Goal: Transaction & Acquisition: Purchase product/service

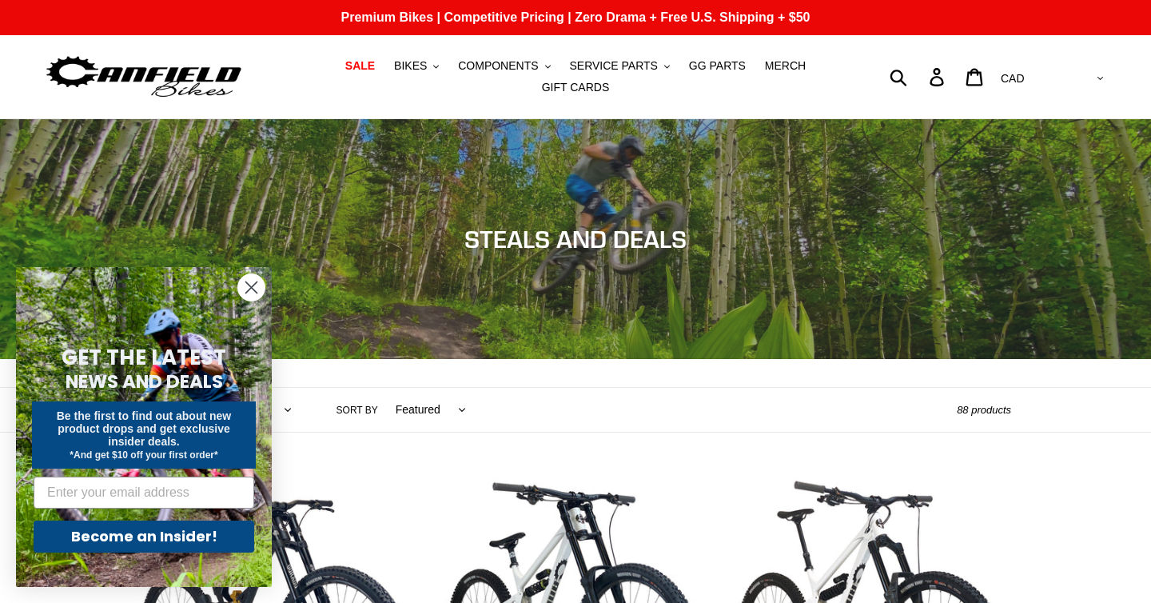
click at [245, 291] on circle "Close dialog" at bounding box center [251, 287] width 26 height 26
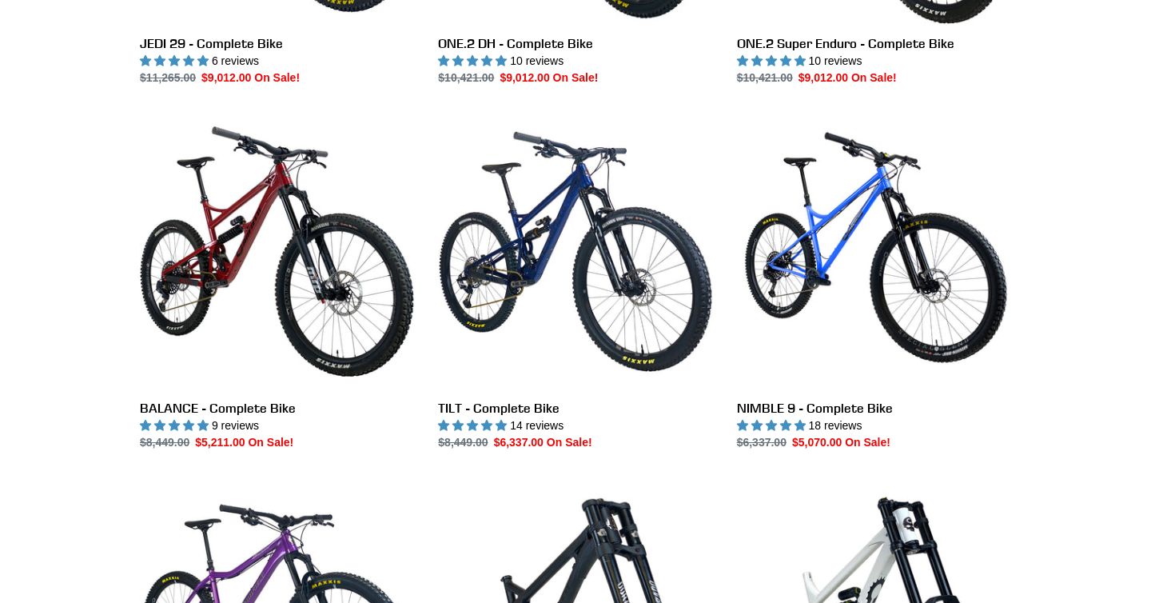
scroll to position [759, 0]
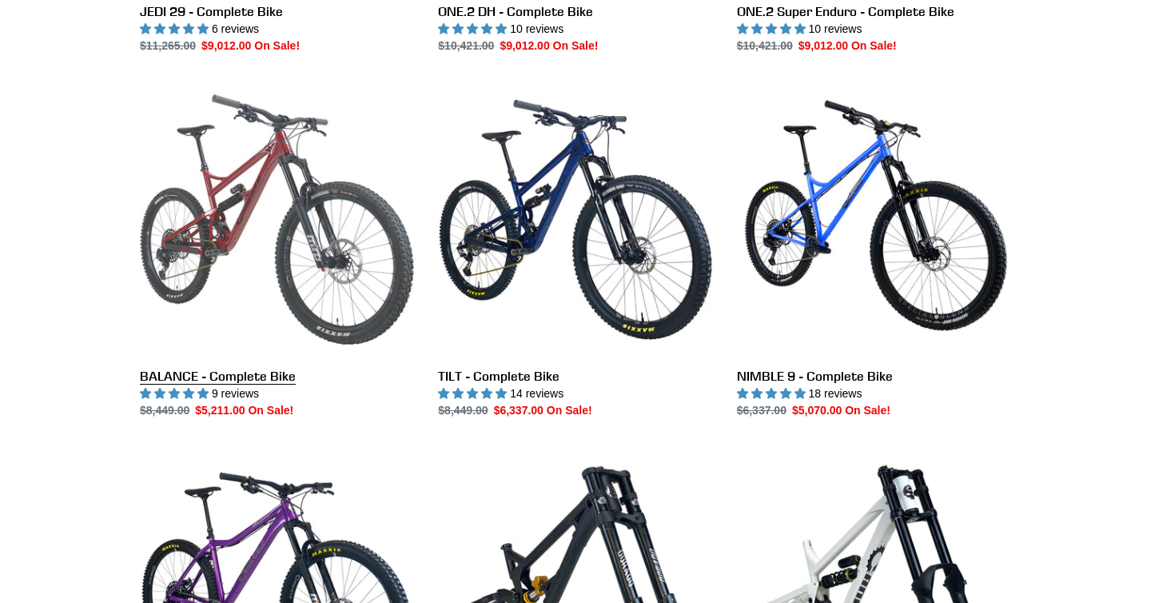
click at [253, 288] on link "BALANCE - Complete Bike" at bounding box center [277, 250] width 274 height 337
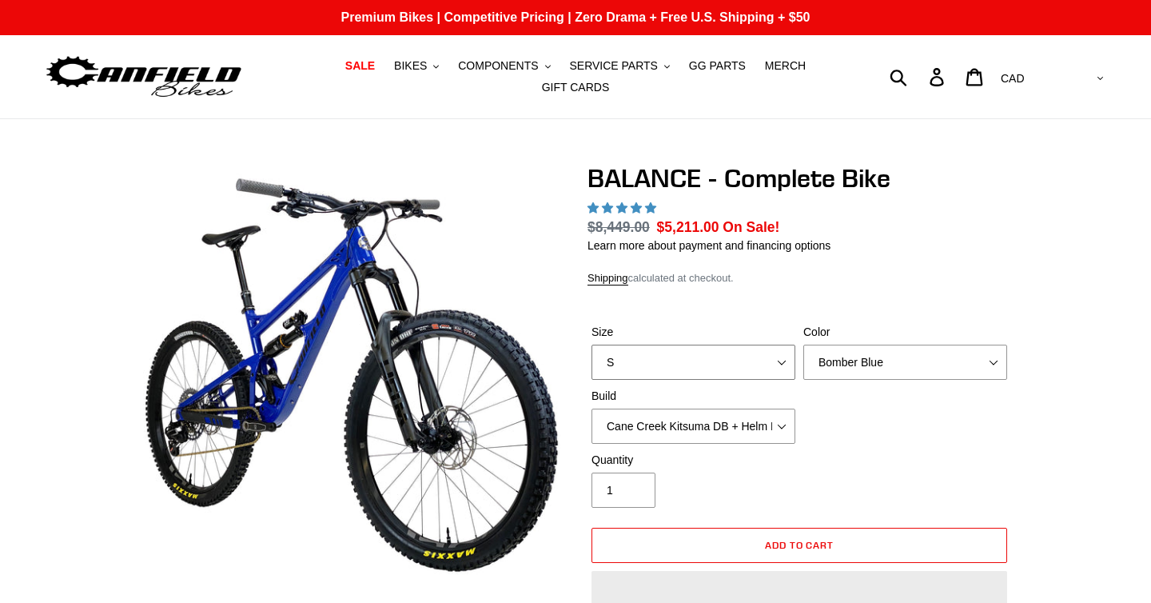
click at [644, 365] on select "S M L XL" at bounding box center [694, 362] width 204 height 35
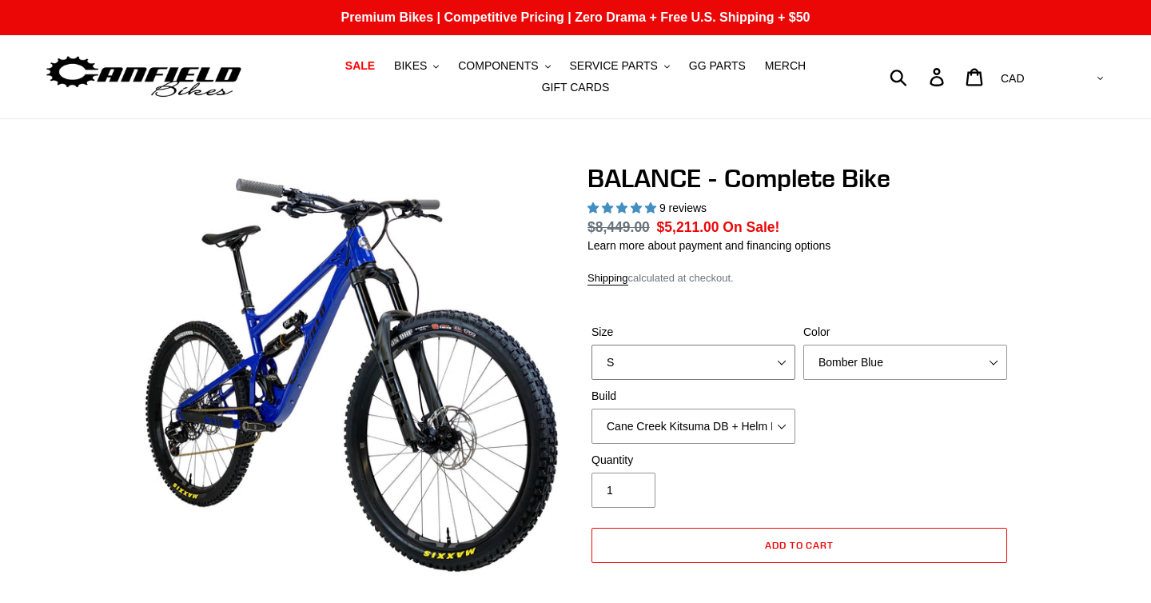
select select "highest-rating"
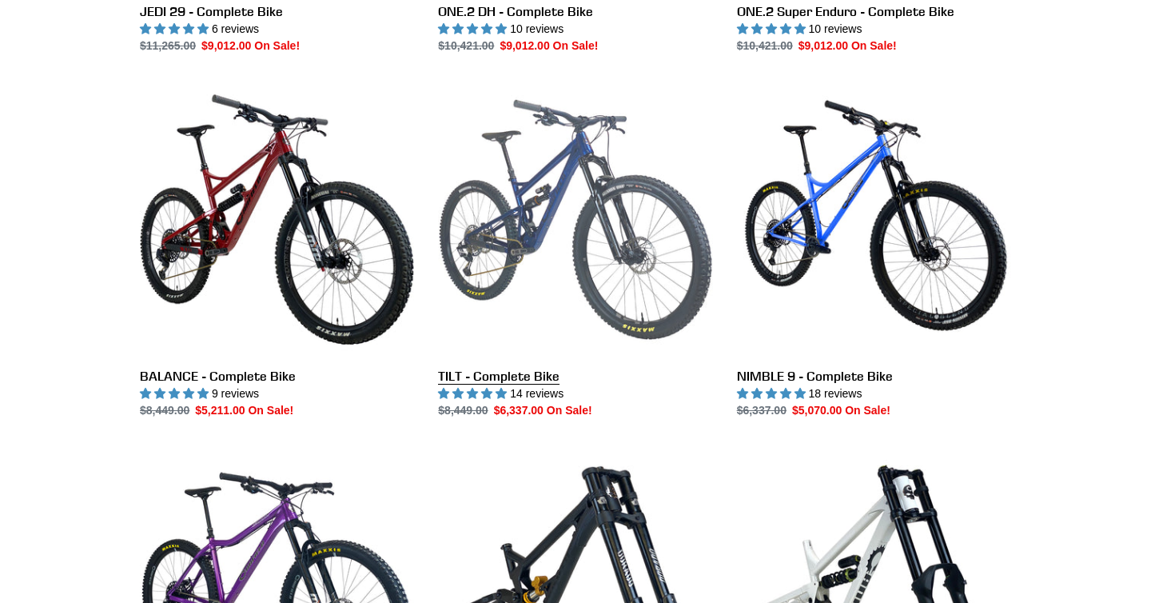
click at [608, 249] on link "TILT - Complete Bike" at bounding box center [575, 250] width 274 height 337
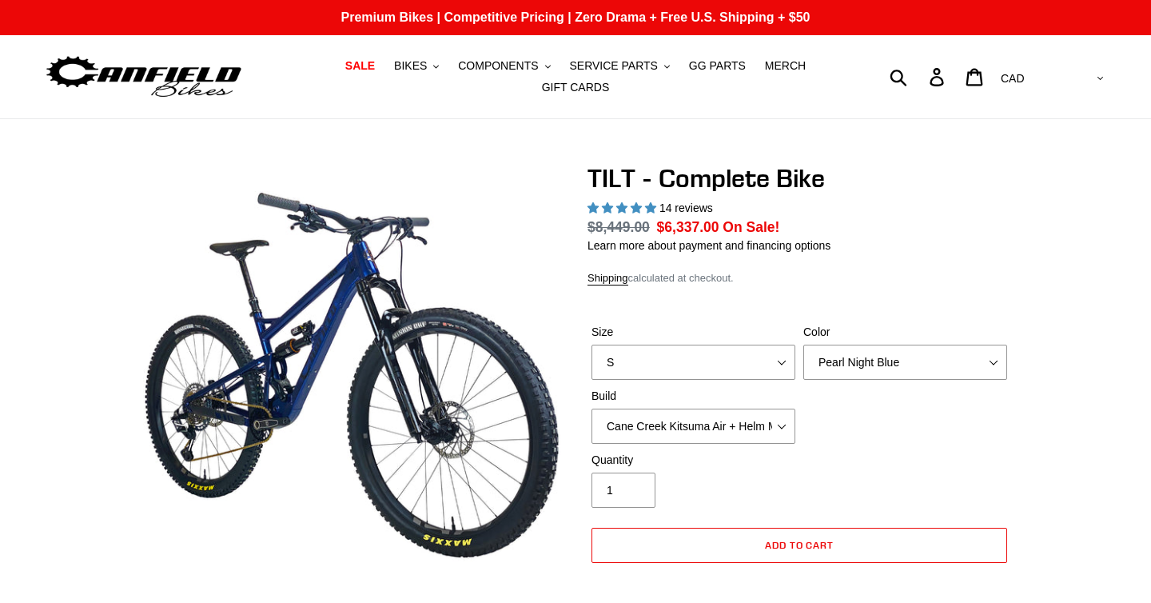
select select "highest-rating"
click at [1092, 78] on select "AED AFN ALL AMD ANG AUD AWG AZN [GEOGRAPHIC_DATA] BBD BDT BGN BIF BND [PERSON_N…" at bounding box center [1051, 79] width 113 height 30
click at [1059, 64] on select "AED AFN ALL AMD ANG AUD AWG AZN [GEOGRAPHIC_DATA] BBD BDT BGN BIF BND [PERSON_N…" at bounding box center [1051, 79] width 113 height 30
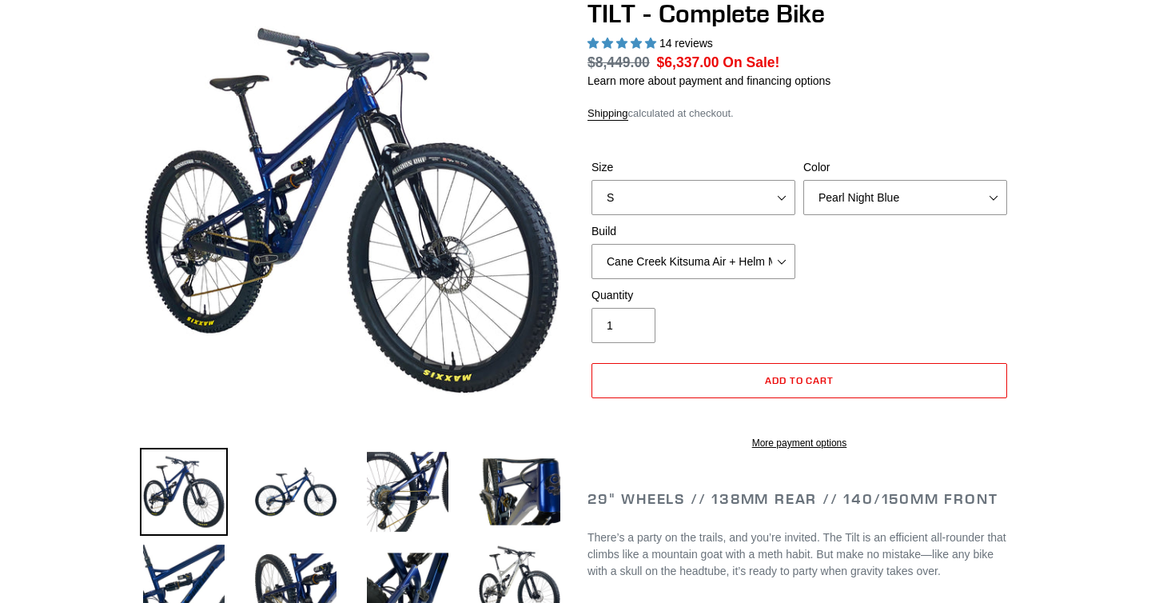
scroll to position [131, 0]
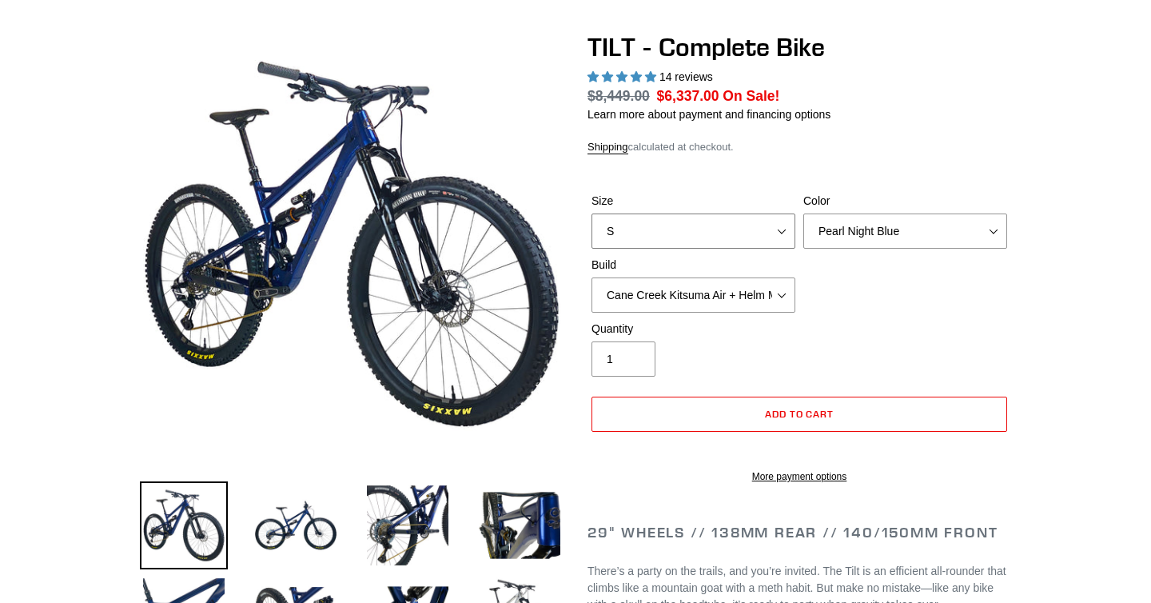
click at [754, 241] on select "S M L" at bounding box center [694, 230] width 204 height 35
click at [776, 291] on select "Cane Creek Kitsuma Air + Helm MKII 140 + SRAM GX Cane Creek Kitsuma Air + Helm …" at bounding box center [694, 294] width 204 height 35
click at [592, 277] on select "Cane Creek Kitsuma Air + Helm MKII 140 + SRAM GX Cane Creek Kitsuma Air + Helm …" at bounding box center [694, 294] width 204 height 35
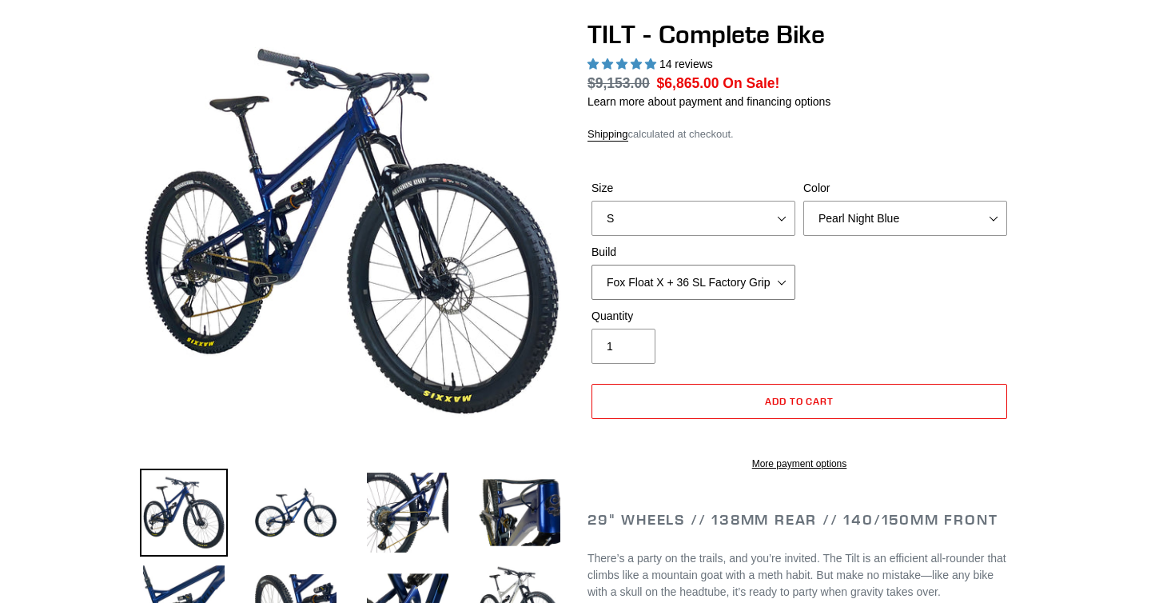
scroll to position [225, 0]
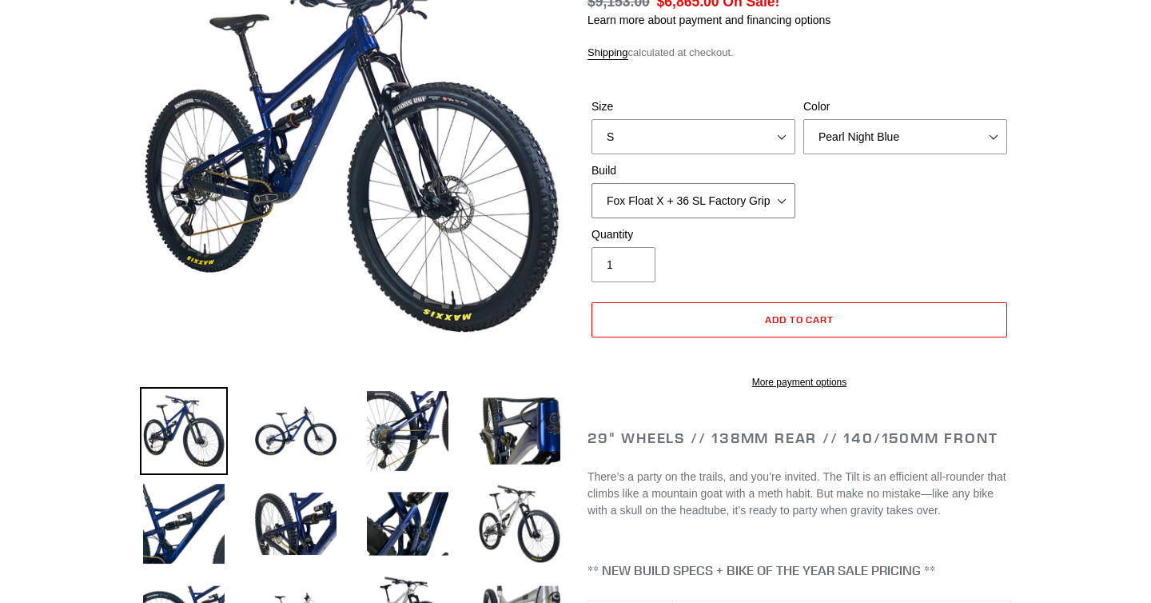
click at [786, 194] on select "Cane Creek Kitsuma Air + Helm MKII 140 + SRAM GX Cane Creek Kitsuma Air + Helm …" at bounding box center [694, 200] width 204 height 35
click at [592, 183] on select "Cane Creek Kitsuma Air + Helm MKII 140 + SRAM GX Cane Creek Kitsuma Air + Helm …" at bounding box center [694, 200] width 204 height 35
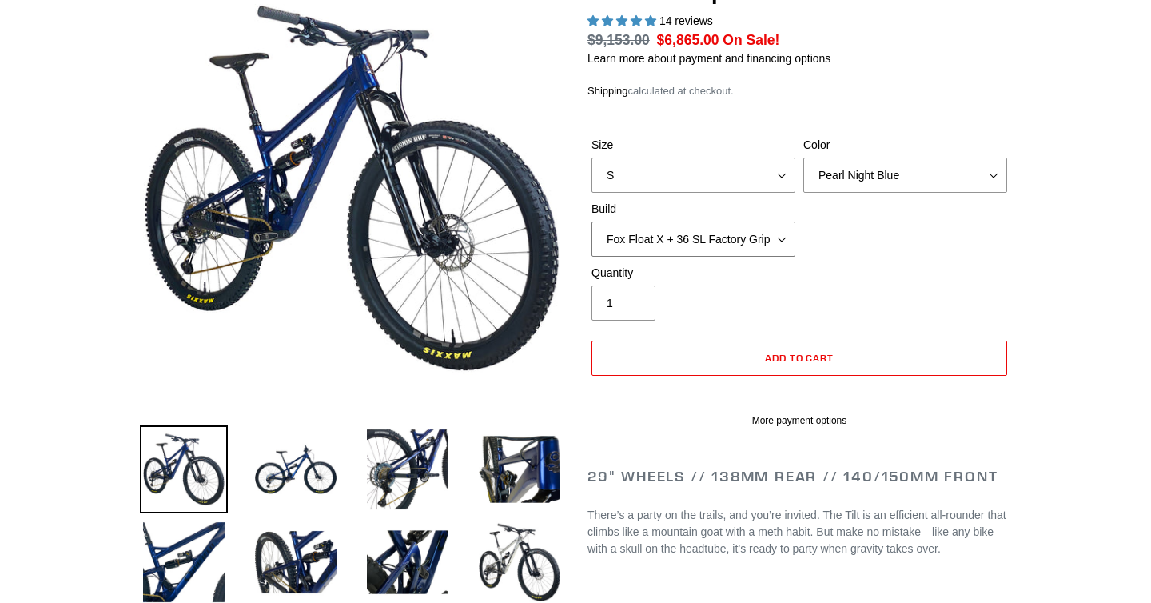
scroll to position [183, 0]
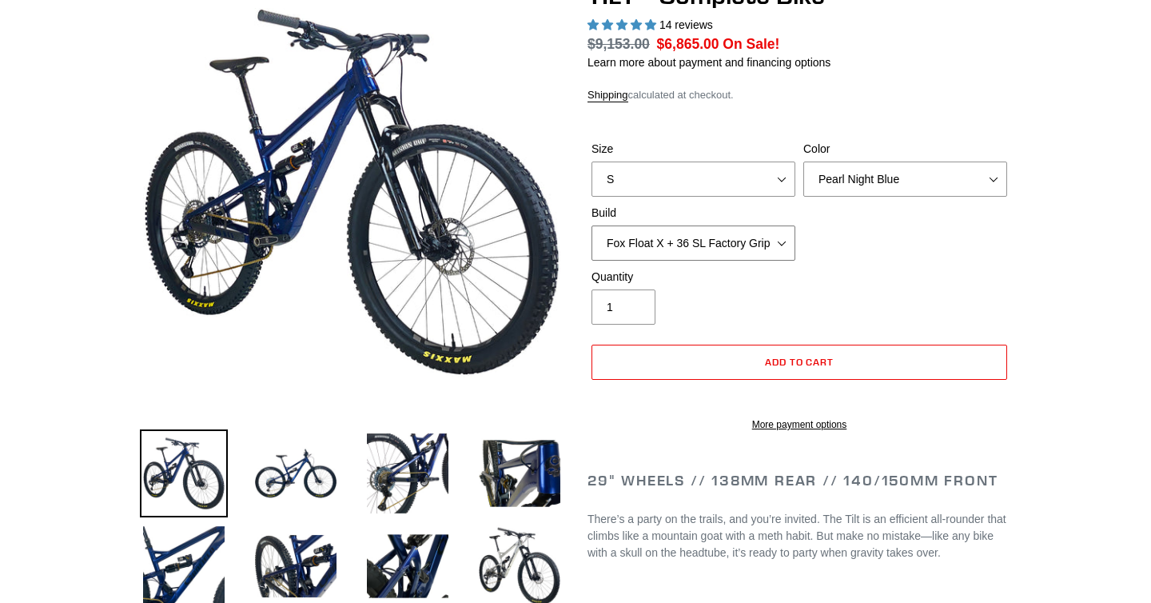
click at [783, 243] on select "Cane Creek Kitsuma Air + Helm MKII 140 + SRAM GX Cane Creek Kitsuma Air + Helm …" at bounding box center [694, 242] width 204 height 35
click at [592, 225] on select "Cane Creek Kitsuma Air + Helm MKII 140 + SRAM GX Cane Creek Kitsuma Air + Helm …" at bounding box center [694, 242] width 204 height 35
click at [770, 237] on select "Cane Creek Kitsuma Air + Helm MKII 140 + SRAM GX Cane Creek Kitsuma Air + Helm …" at bounding box center [694, 242] width 204 height 35
click at [592, 225] on select "Cane Creek Kitsuma Air + Helm MKII 140 + SRAM GX Cane Creek Kitsuma Air + Helm …" at bounding box center [694, 242] width 204 height 35
click at [784, 242] on select "Cane Creek Kitsuma Air + Helm MKII 140 + SRAM GX Cane Creek Kitsuma Air + Helm …" at bounding box center [694, 242] width 204 height 35
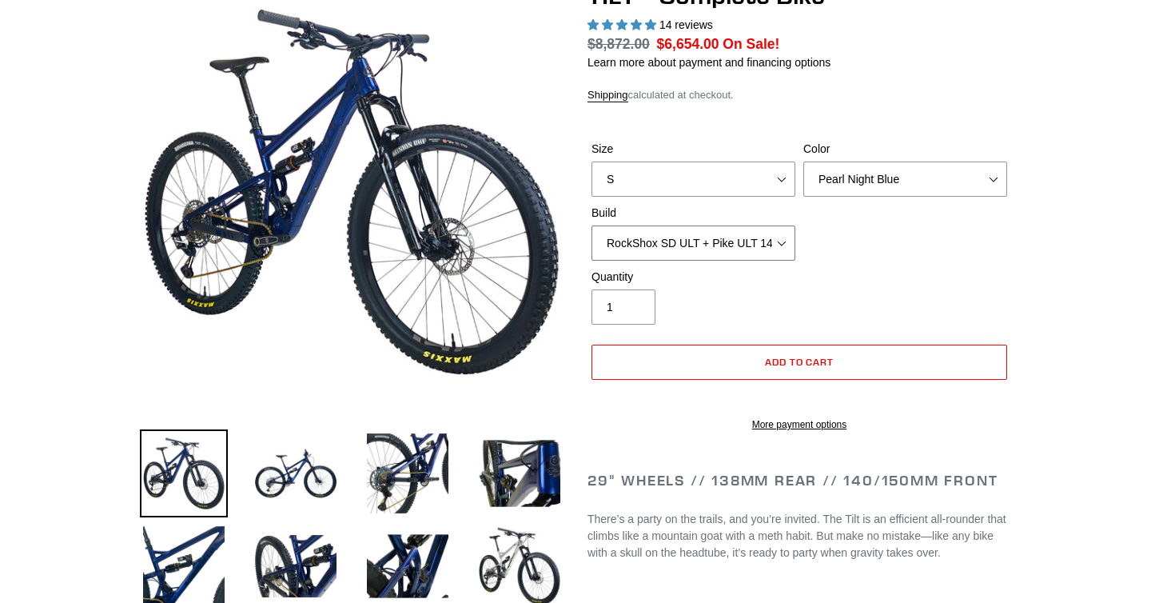
click at [592, 225] on select "Cane Creek Kitsuma Air + Helm MKII 140 + SRAM GX Cane Creek Kitsuma Air + Helm …" at bounding box center [694, 242] width 204 height 35
click at [784, 242] on select "Cane Creek Kitsuma Air + Helm MKII 140 + SRAM GX Cane Creek Kitsuma Air + Helm …" at bounding box center [694, 242] width 204 height 35
click at [592, 225] on select "Cane Creek Kitsuma Air + Helm MKII 140 + SRAM GX Cane Creek Kitsuma Air + Helm …" at bounding box center [694, 242] width 204 height 35
click at [778, 237] on select "Cane Creek Kitsuma Air + Helm MKII 140 + SRAM GX Cane Creek Kitsuma Air + Helm …" at bounding box center [694, 242] width 204 height 35
click at [592, 225] on select "Cane Creek Kitsuma Air + Helm MKII 140 + SRAM GX Cane Creek Kitsuma Air + Helm …" at bounding box center [694, 242] width 204 height 35
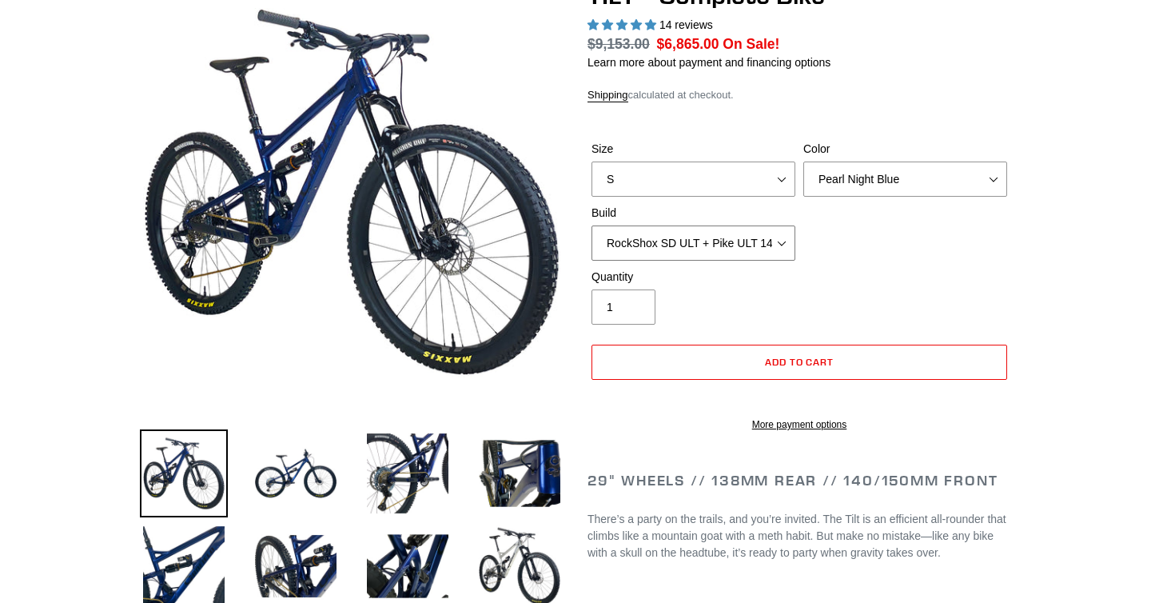
click at [778, 236] on select "Cane Creek Kitsuma Air + Helm MKII 140 + SRAM GX Cane Creek Kitsuma Air + Helm …" at bounding box center [694, 242] width 204 height 35
click at [592, 225] on select "Cane Creek Kitsuma Air + Helm MKII 140 + SRAM GX Cane Creek Kitsuma Air + Helm …" at bounding box center [694, 242] width 204 height 35
click at [784, 175] on select "S M L" at bounding box center [694, 179] width 204 height 35
click at [771, 245] on select "Cane Creek Kitsuma Air + Helm MKII 140 + SRAM GX Cane Creek Kitsuma Air + Helm …" at bounding box center [694, 242] width 204 height 35
select select "Fox Float X + 36 SL Factory Grip X 140 + SRAM XO"
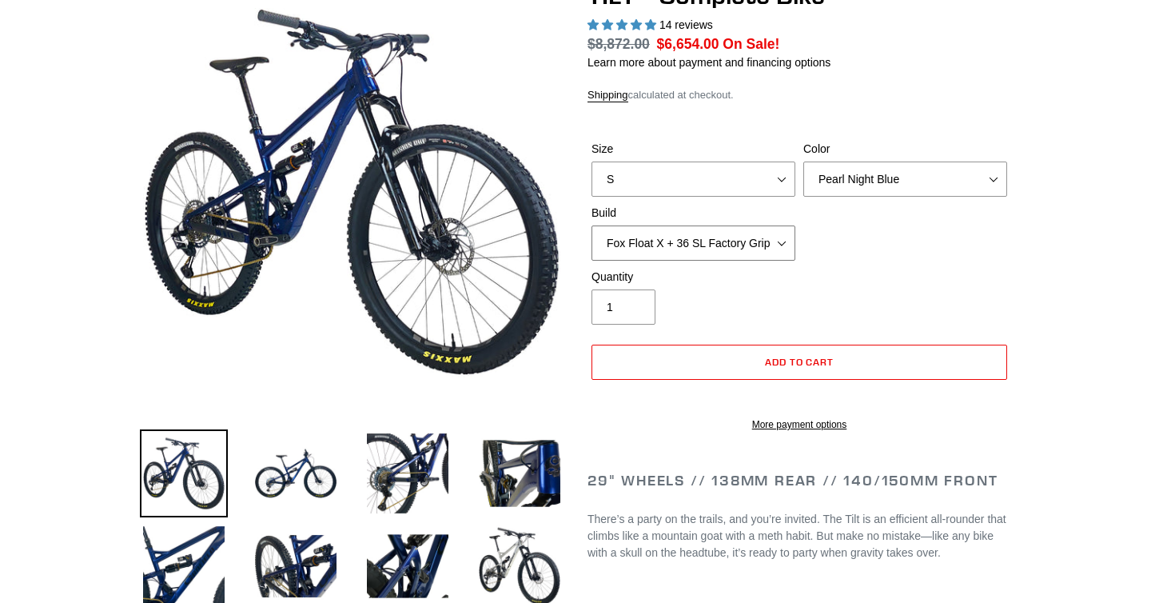
click at [592, 225] on select "Cane Creek Kitsuma Air + Helm MKII 140 + SRAM GX Cane Creek Kitsuma Air + Helm …" at bounding box center [694, 242] width 204 height 35
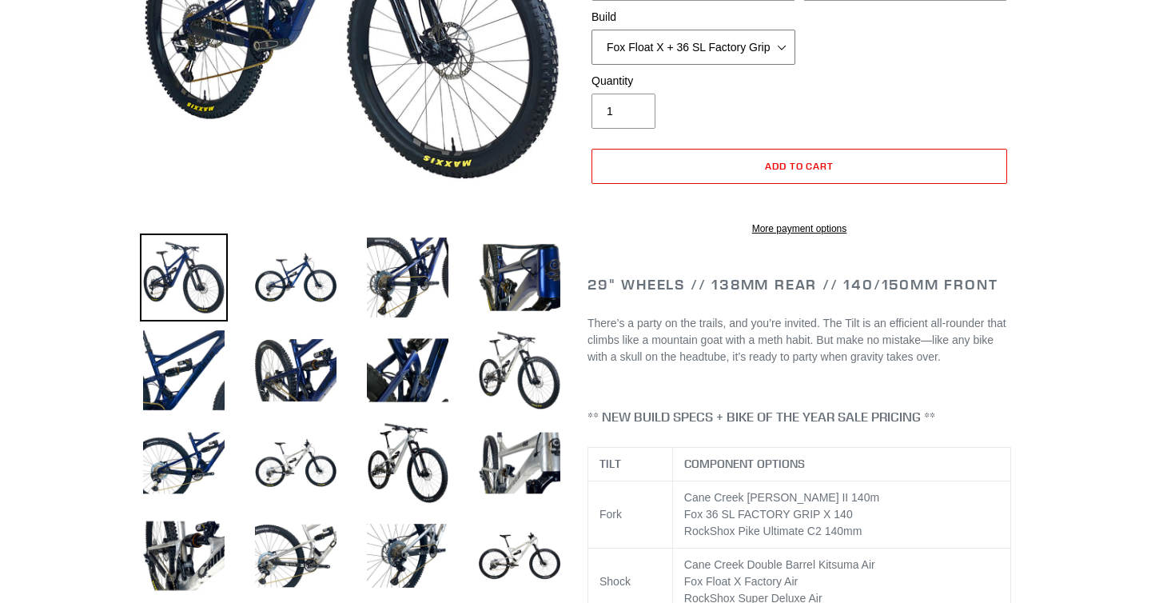
scroll to position [317, 0]
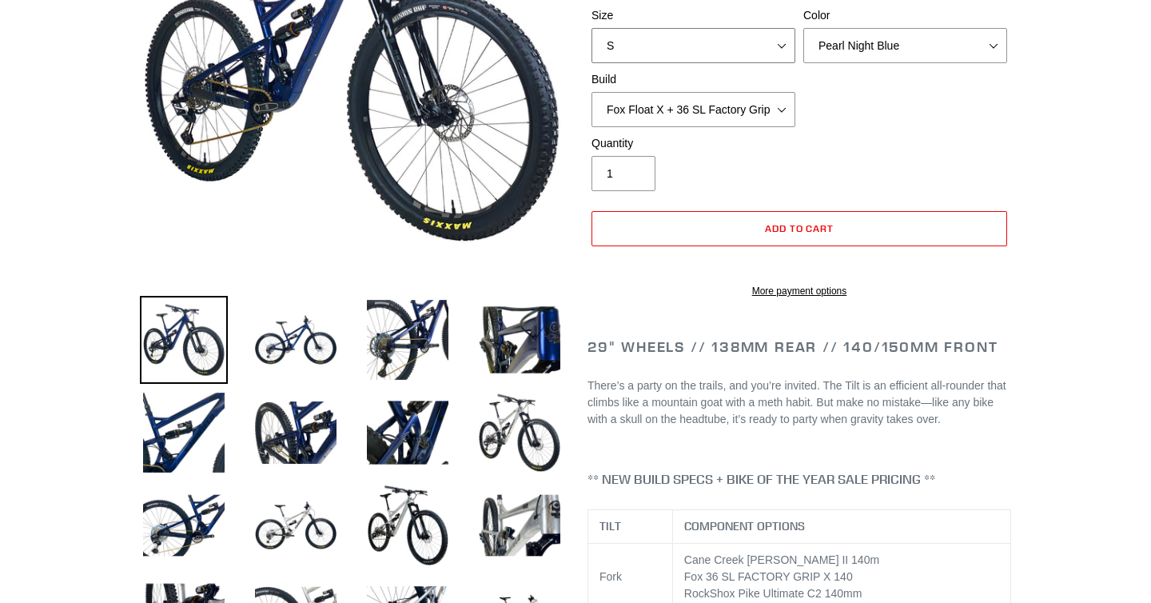
click at [711, 44] on select "S M L" at bounding box center [694, 45] width 204 height 35
select select "L"
click at [592, 28] on select "S M L" at bounding box center [694, 45] width 204 height 35
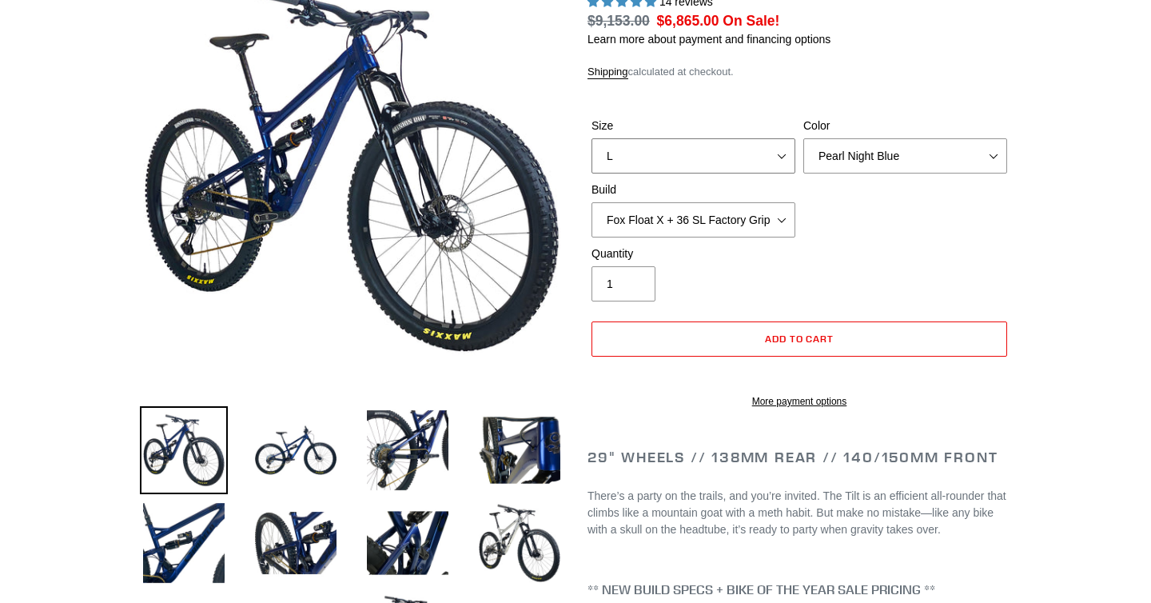
scroll to position [20, 0]
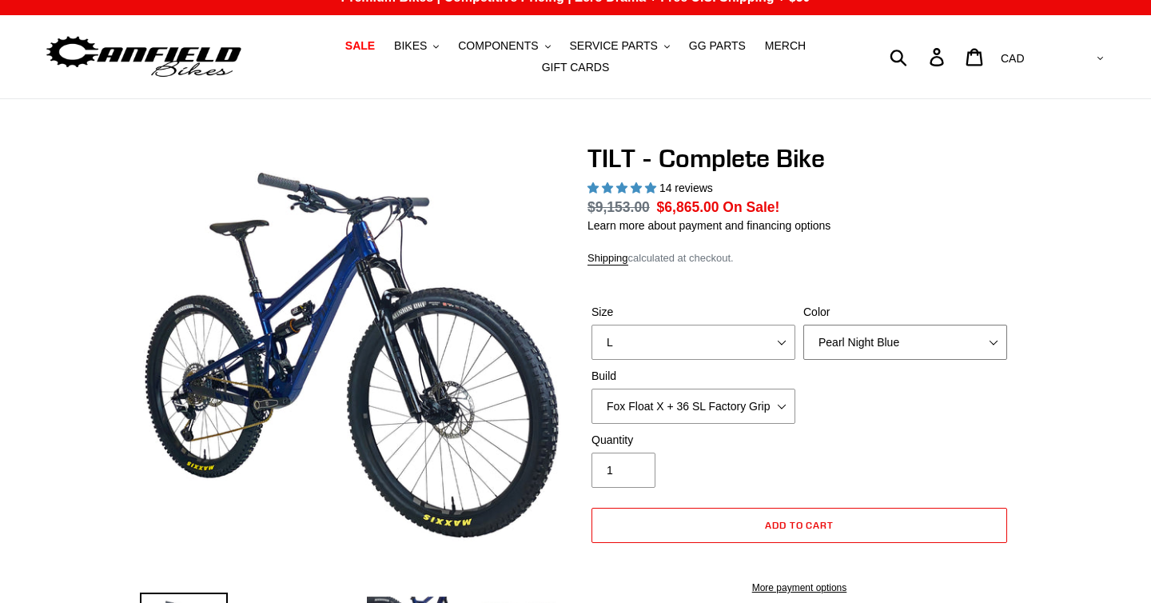
click at [972, 341] on select "Pearl Night Blue Stealth Silver Raw" at bounding box center [906, 342] width 204 height 35
click at [804, 325] on select "Pearl Night Blue Stealth Silver Raw" at bounding box center [906, 342] width 204 height 35
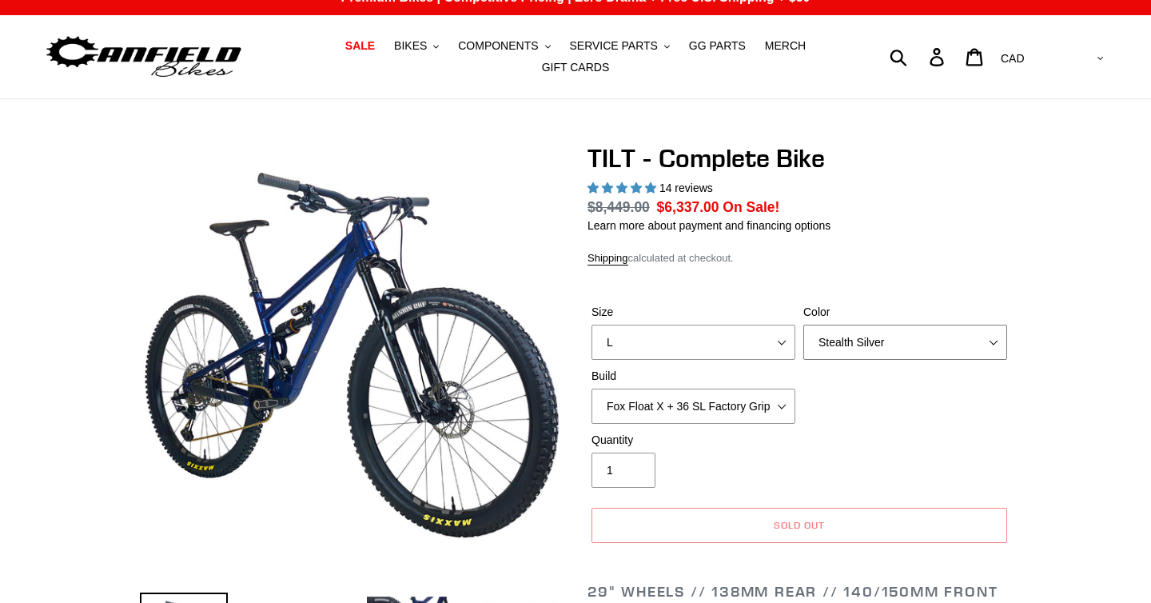
click at [998, 335] on select "Pearl Night Blue Stealth Silver Raw" at bounding box center [906, 342] width 204 height 35
select select "Raw"
click at [804, 325] on select "Pearl Night Blue Stealth Silver Raw" at bounding box center [906, 342] width 204 height 35
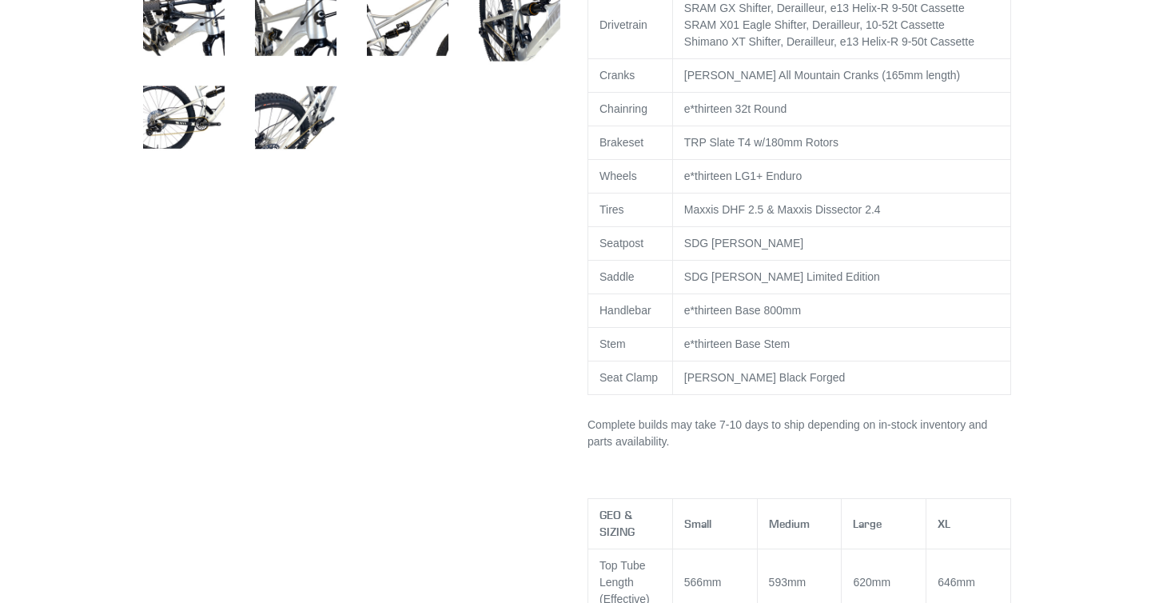
scroll to position [1005, 0]
